Goal: Transaction & Acquisition: Purchase product/service

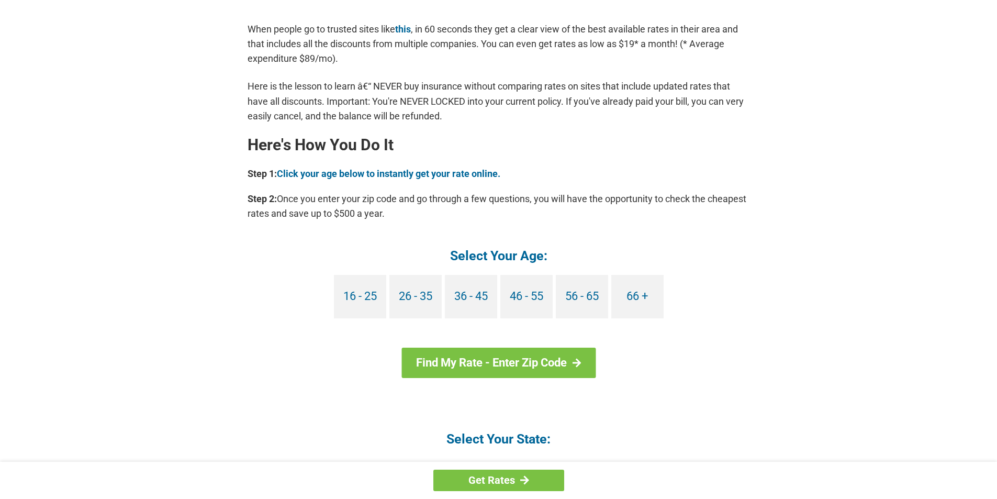
scroll to position [837, 0]
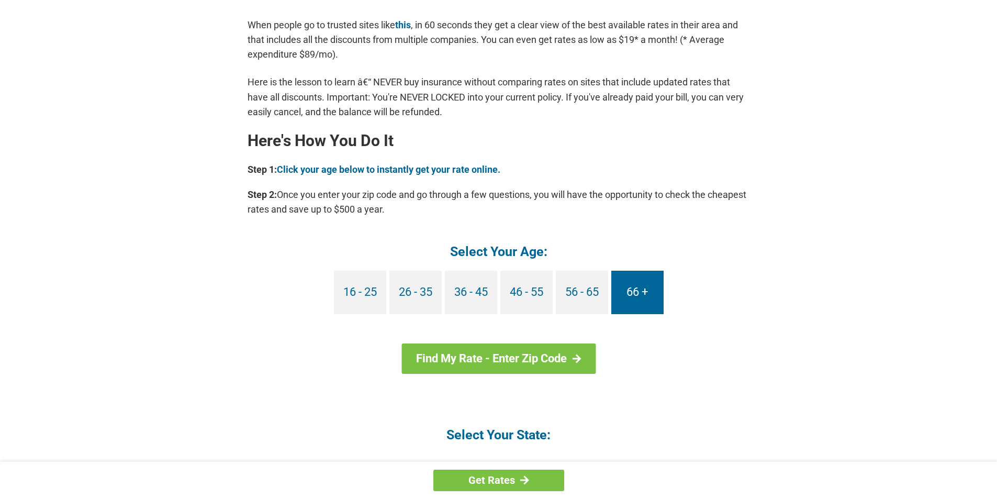
click at [633, 293] on link "66 +" at bounding box center [637, 292] width 52 height 43
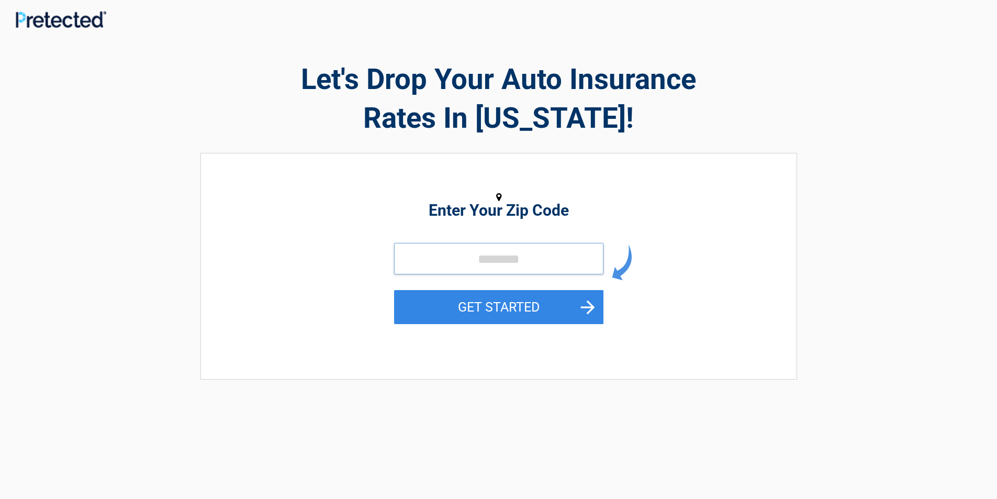
click at [535, 257] on input "tel" at bounding box center [498, 258] width 209 height 31
type input "*****"
click at [511, 297] on button "GET STARTED" at bounding box center [498, 307] width 209 height 34
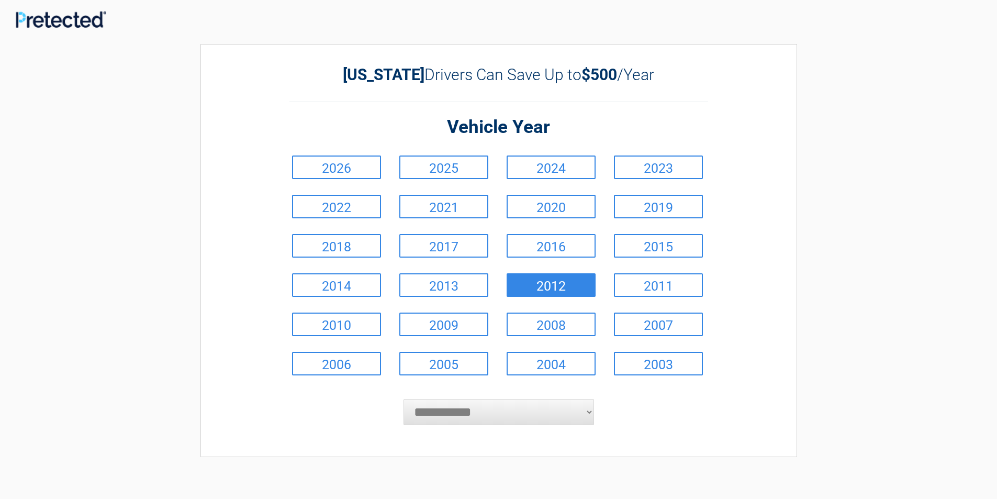
click at [542, 283] on link "2012" at bounding box center [551, 285] width 89 height 24
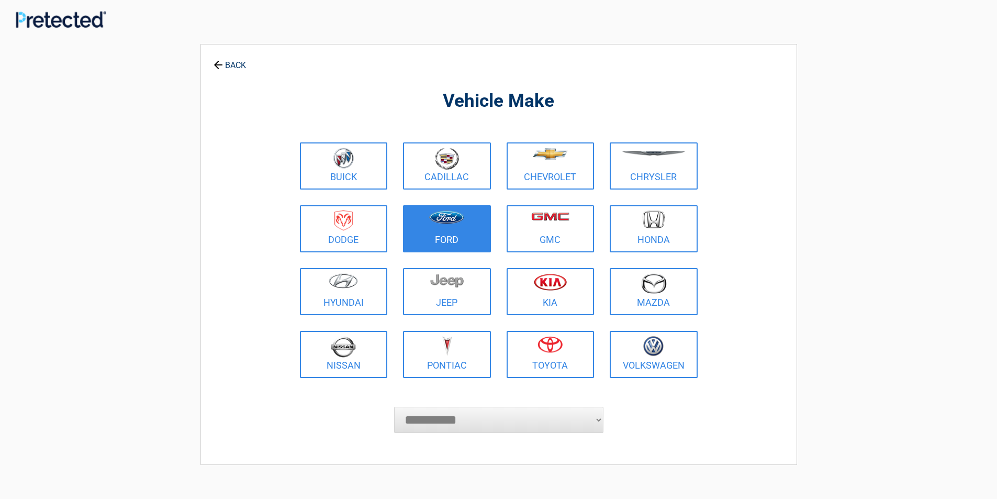
click at [459, 228] on figure at bounding box center [446, 222] width 75 height 24
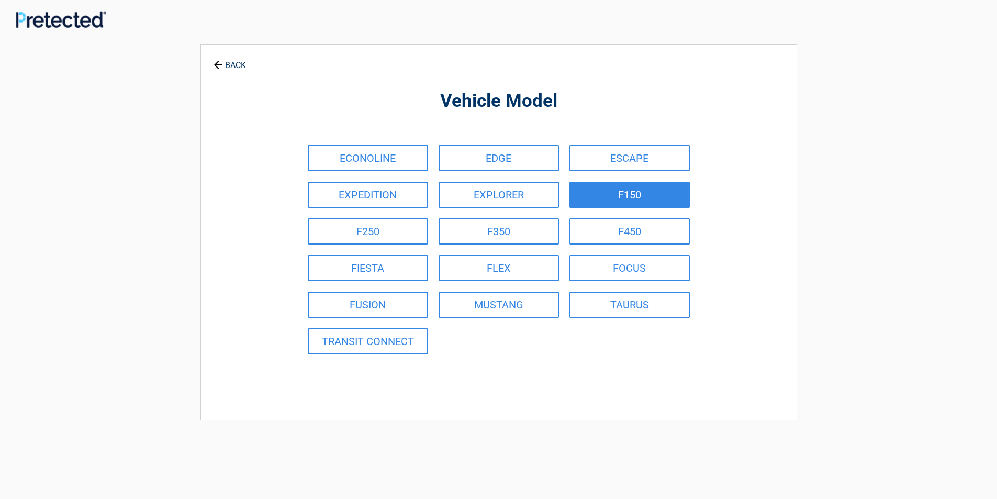
click at [612, 196] on link "F150" at bounding box center [629, 195] width 120 height 26
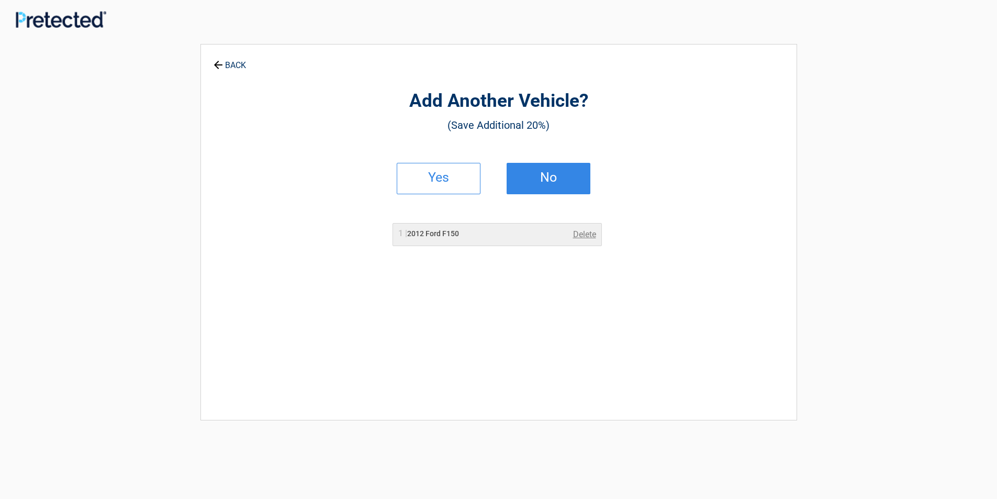
click at [535, 176] on h2 "No" at bounding box center [549, 177] width 62 height 7
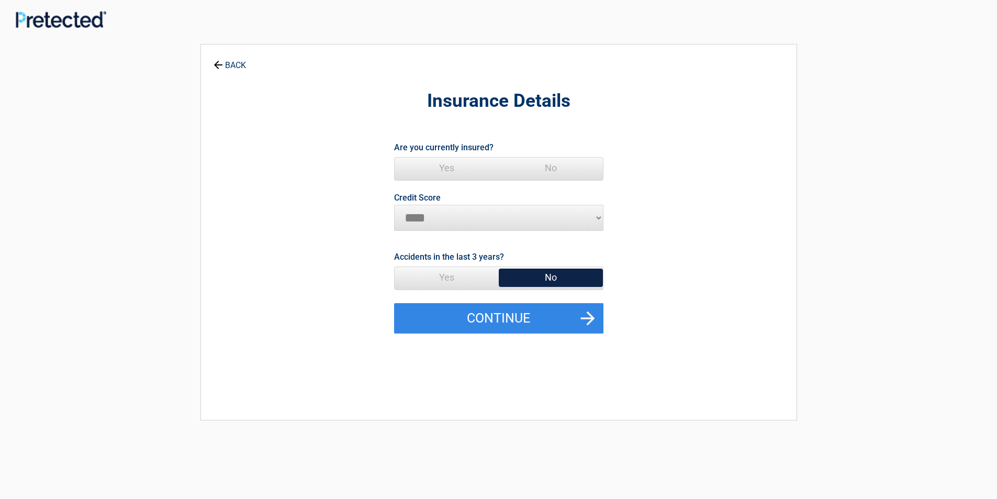
click at [448, 163] on span "Yes" at bounding box center [447, 168] width 104 height 21
